Goal: Find specific page/section: Find specific page/section

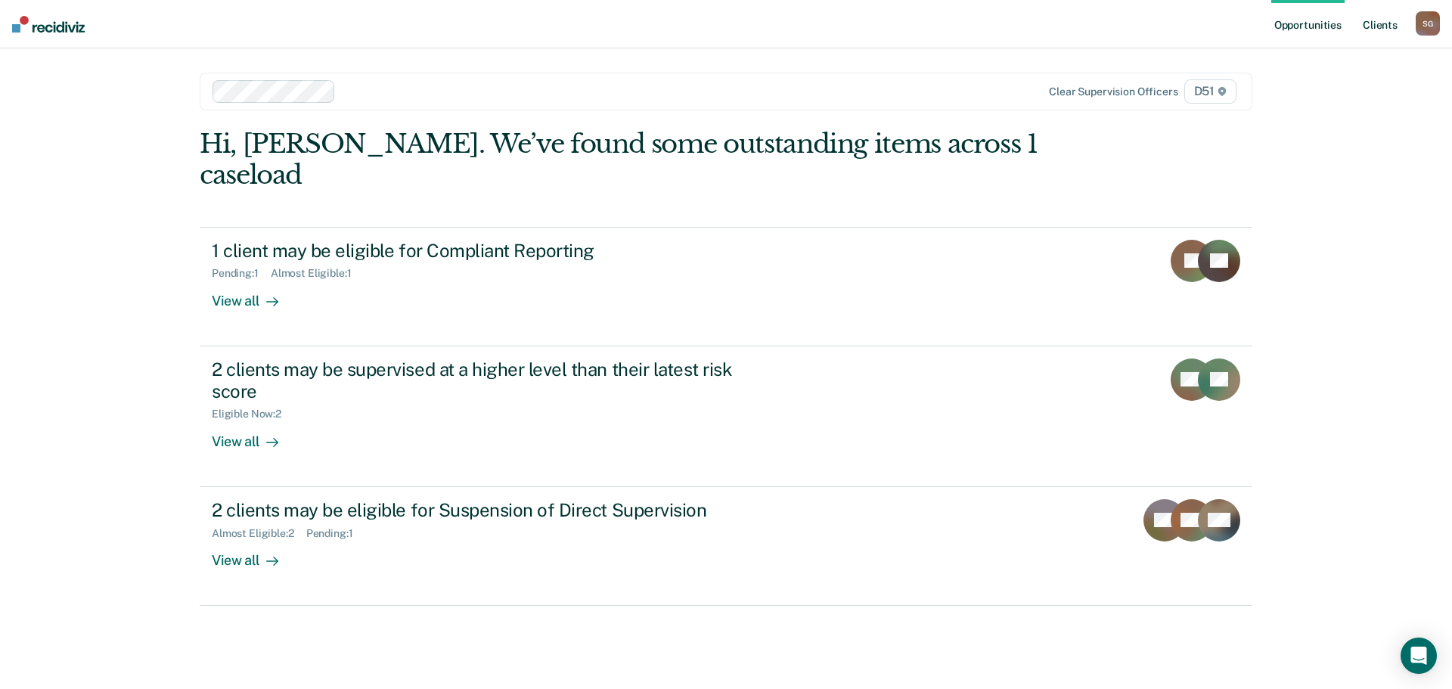
click at [1365, 28] on link "Client s" at bounding box center [1379, 24] width 41 height 48
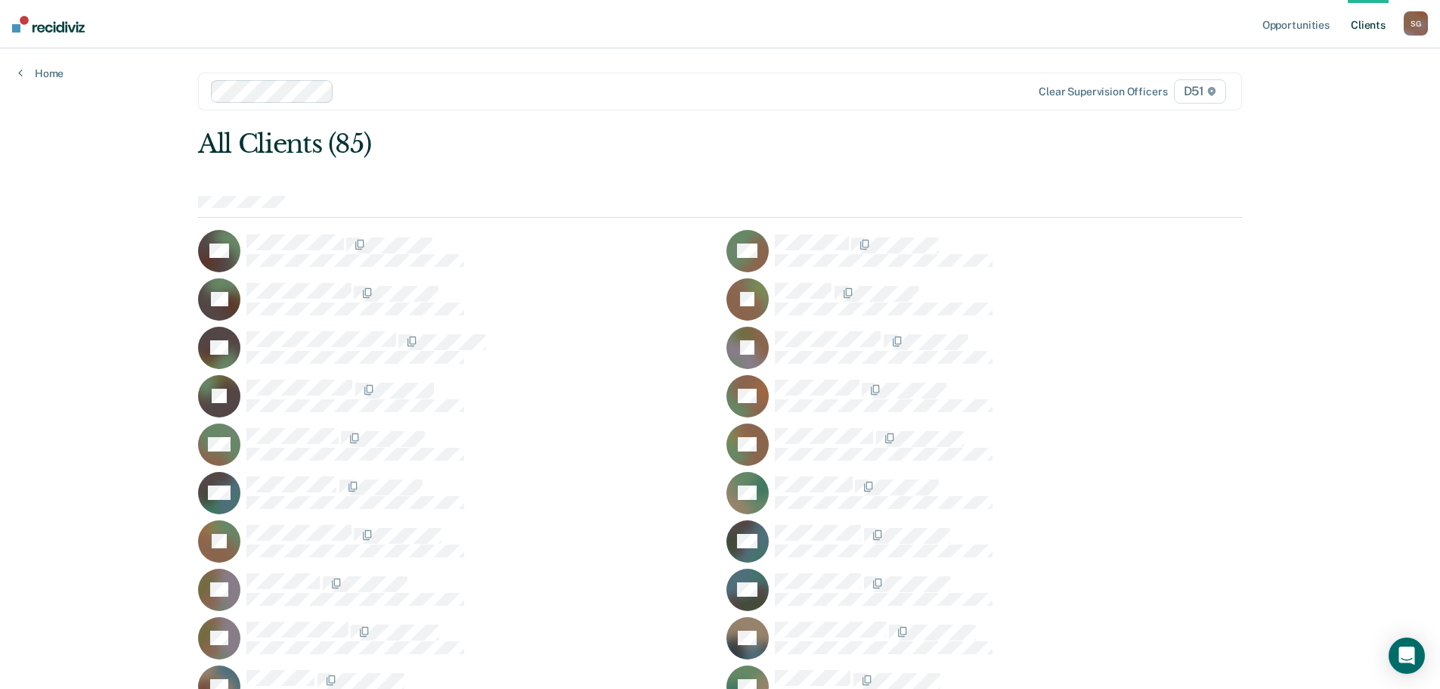
scroll to position [1674, 0]
